Goal: Navigation & Orientation: Find specific page/section

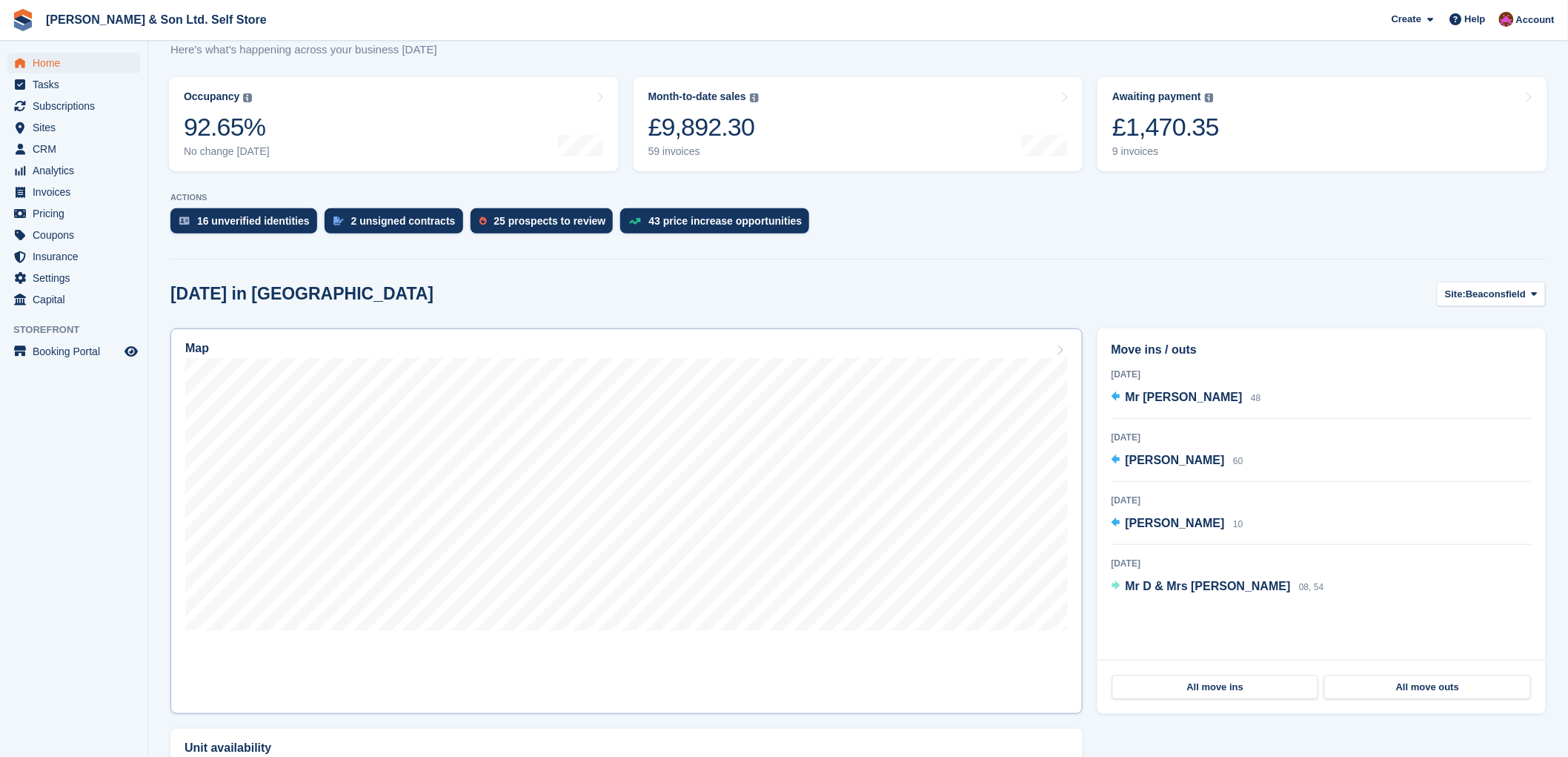
scroll to position [165, 0]
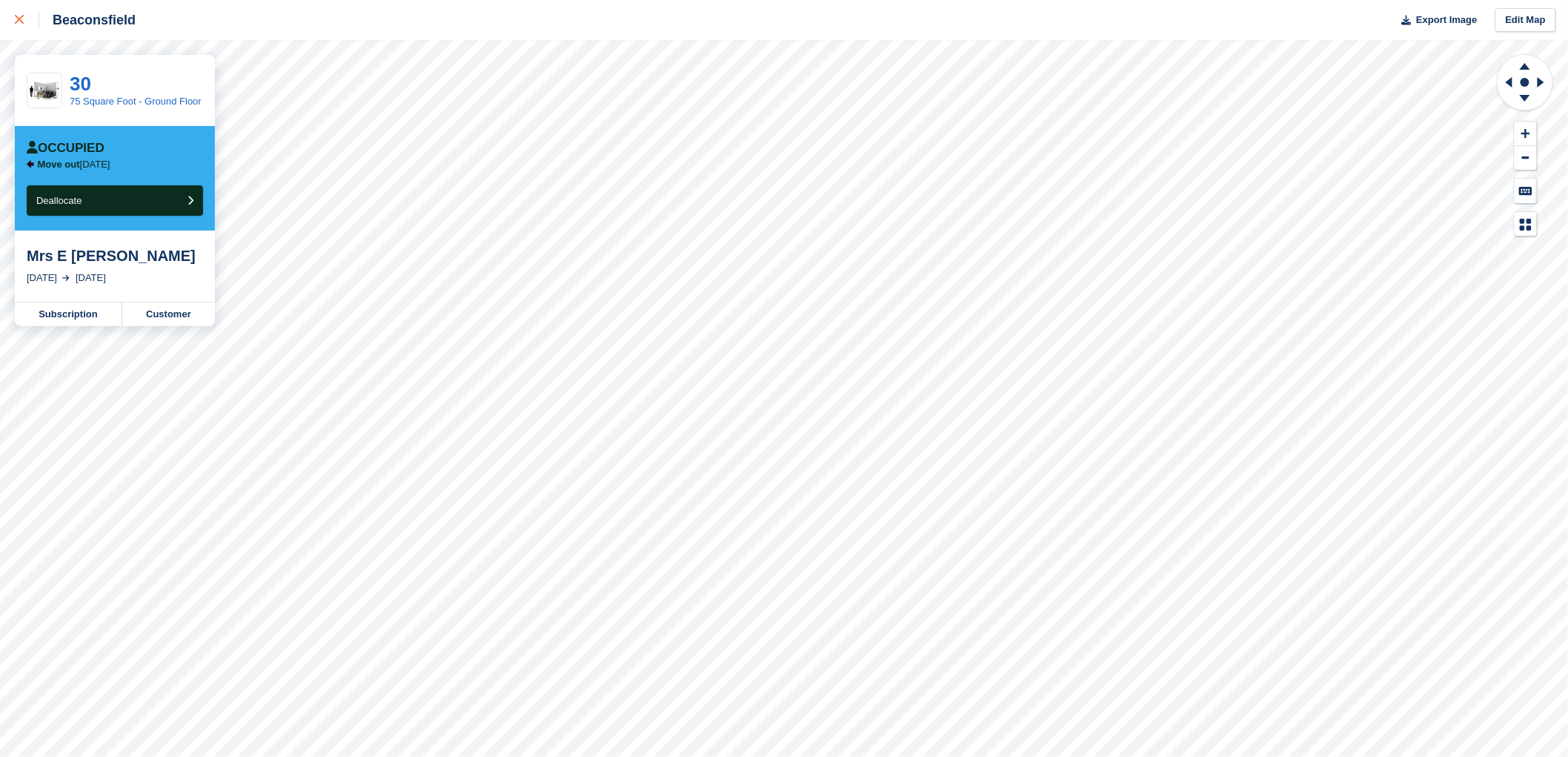
click at [23, 25] on div at bounding box center [27, 19] width 24 height 18
